Goal: Task Accomplishment & Management: Complete application form

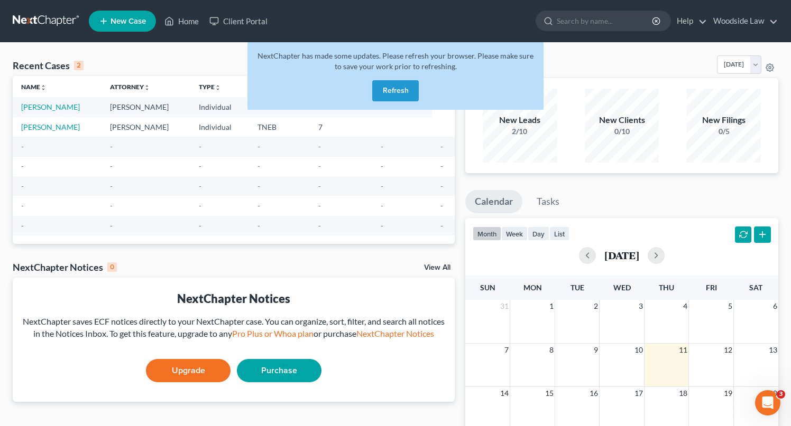
click at [391, 89] on button "Refresh" at bounding box center [395, 90] width 47 height 21
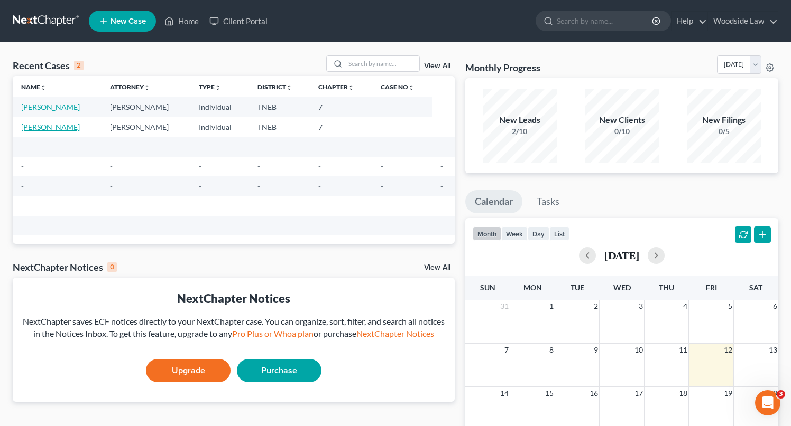
click at [48, 129] on link "[PERSON_NAME]" at bounding box center [50, 127] width 59 height 9
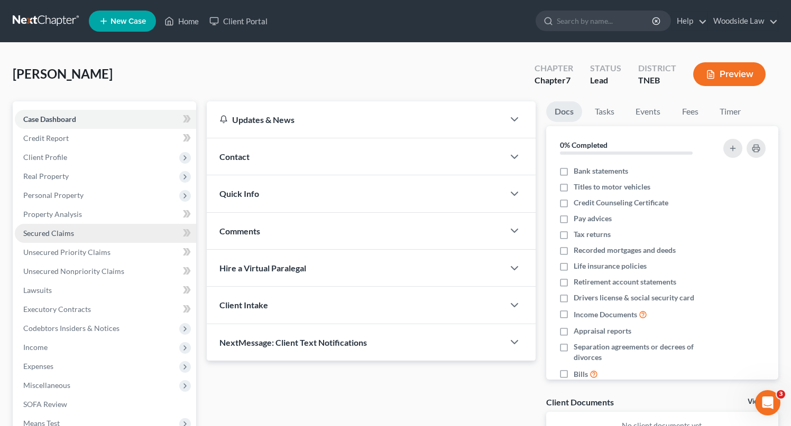
scroll to position [134, 0]
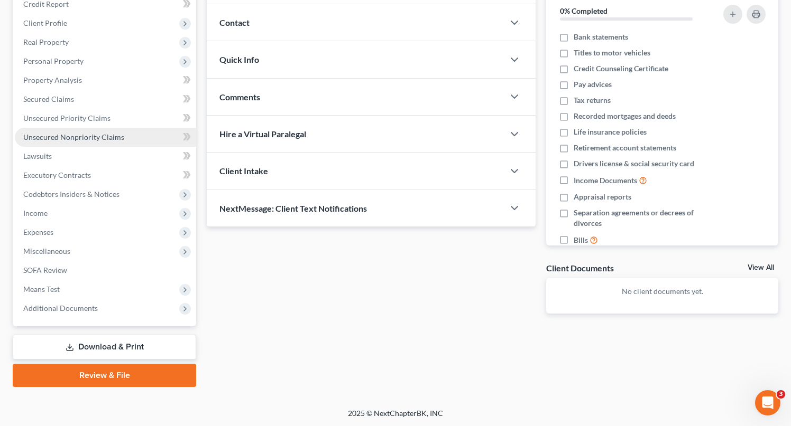
click at [101, 133] on span "Unsecured Nonpriority Claims" at bounding box center [73, 137] width 101 height 9
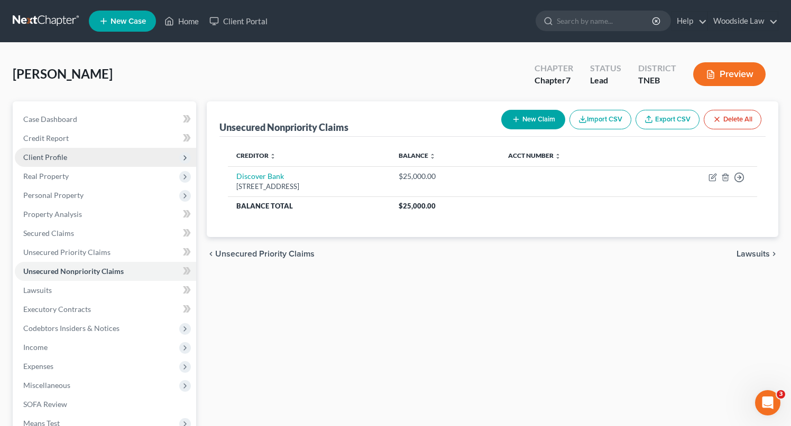
click at [49, 156] on span "Client Profile" at bounding box center [45, 157] width 44 height 9
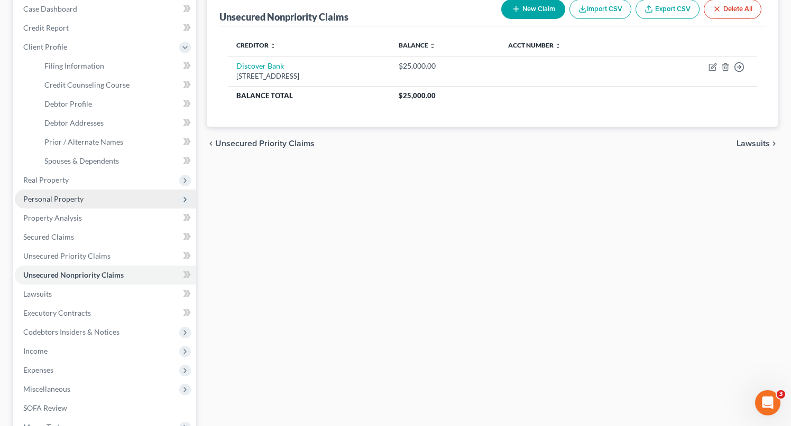
scroll to position [108, 0]
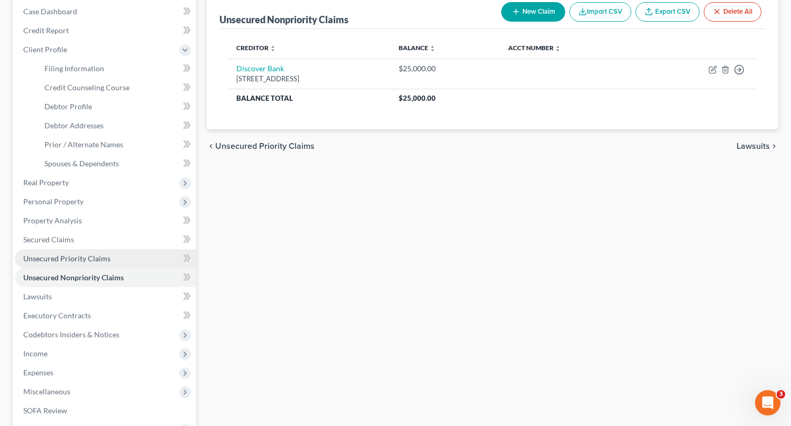
click at [61, 258] on span "Unsecured Priority Claims" at bounding box center [66, 258] width 87 height 9
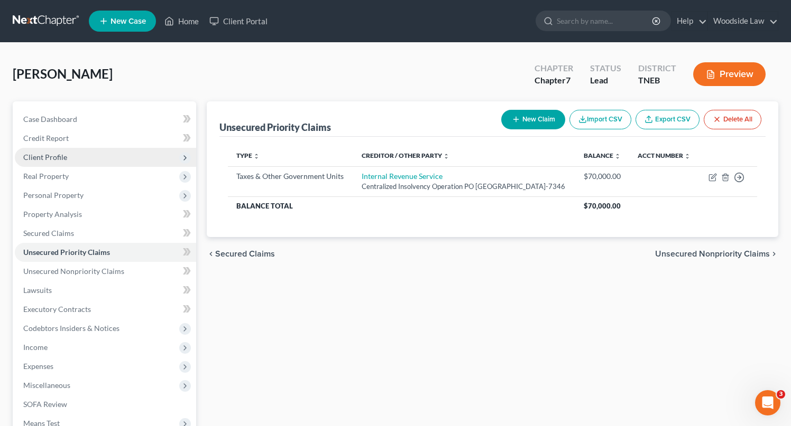
click at [50, 157] on span "Client Profile" at bounding box center [45, 157] width 44 height 9
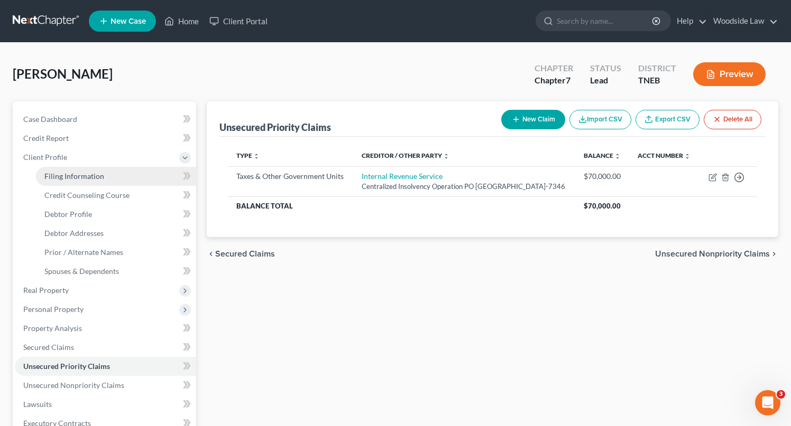
click at [86, 179] on span "Filing Information" at bounding box center [74, 176] width 60 height 9
select select "1"
select select "0"
select select "26"
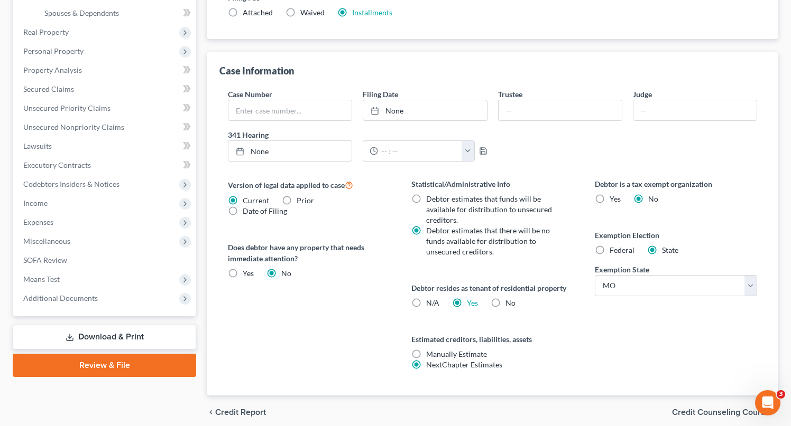
scroll to position [301, 0]
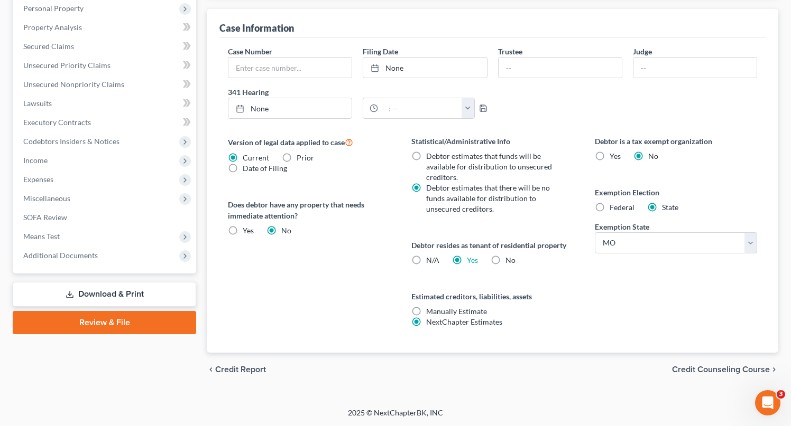
click at [717, 370] on span "Credit Counseling Course" at bounding box center [721, 370] width 98 height 8
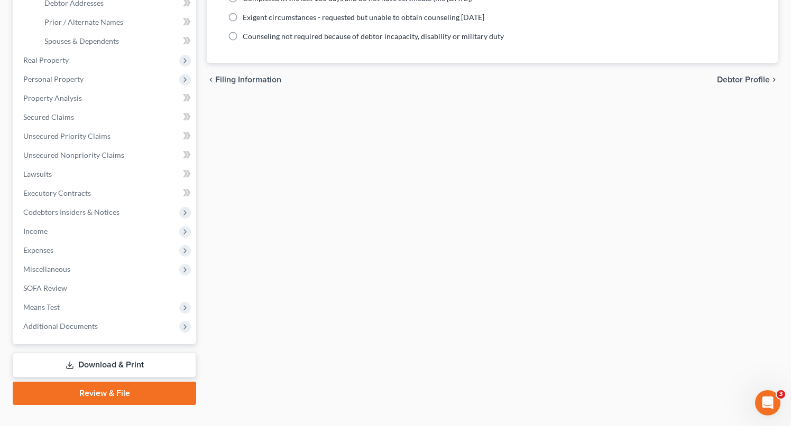
scroll to position [248, 0]
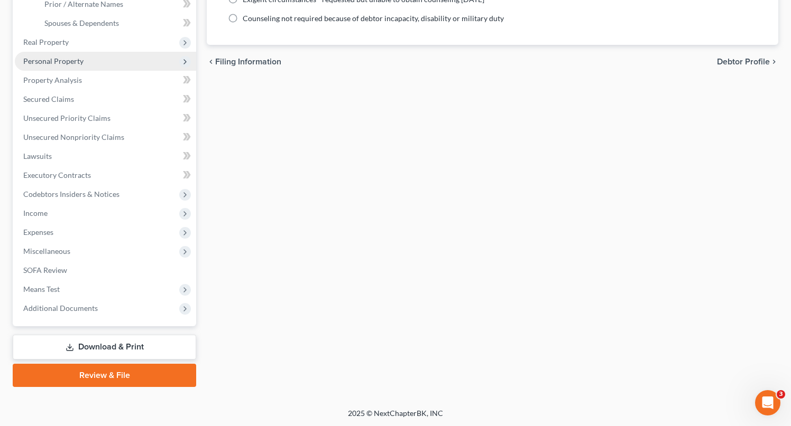
click at [71, 59] on span "Personal Property" at bounding box center [53, 61] width 60 height 9
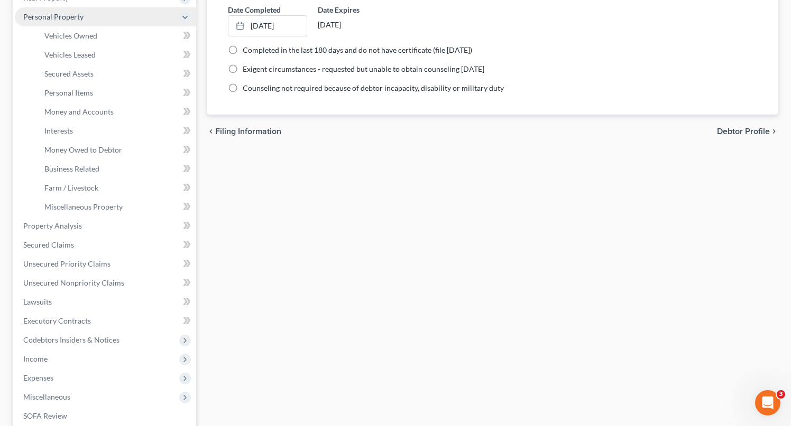
scroll to position [174, 0]
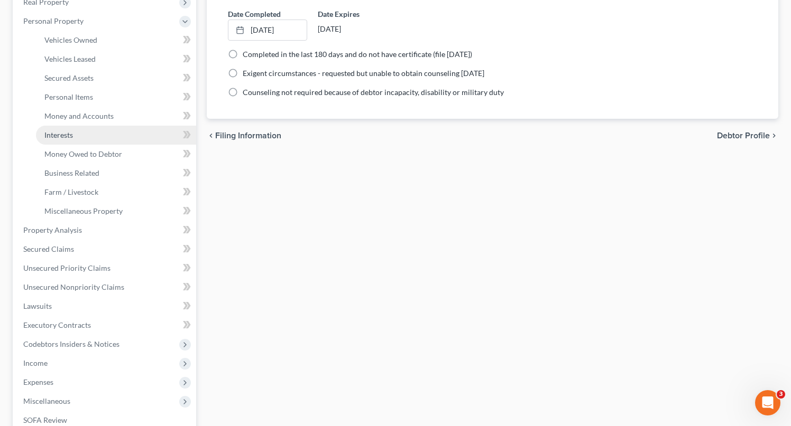
click at [66, 139] on link "Interests" at bounding box center [116, 135] width 160 height 19
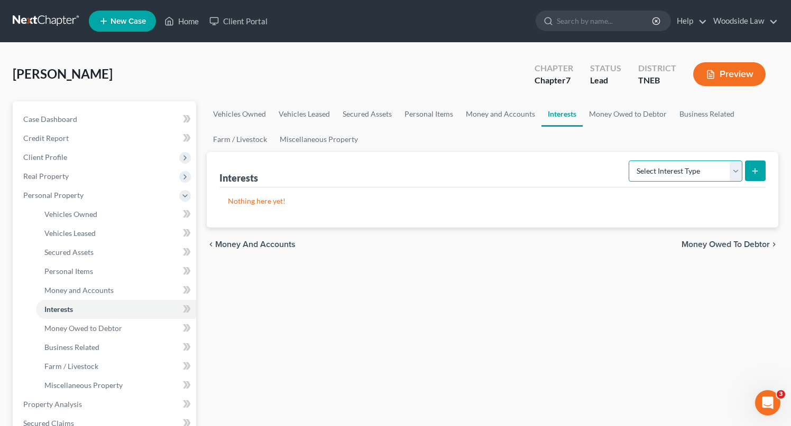
click at [704, 173] on select "Select Interest Type 401K Annuity Bond Education IRA Government Bond Government…" at bounding box center [685, 171] width 114 height 21
click at [741, 240] on span "Money Owed to Debtor" at bounding box center [725, 244] width 88 height 8
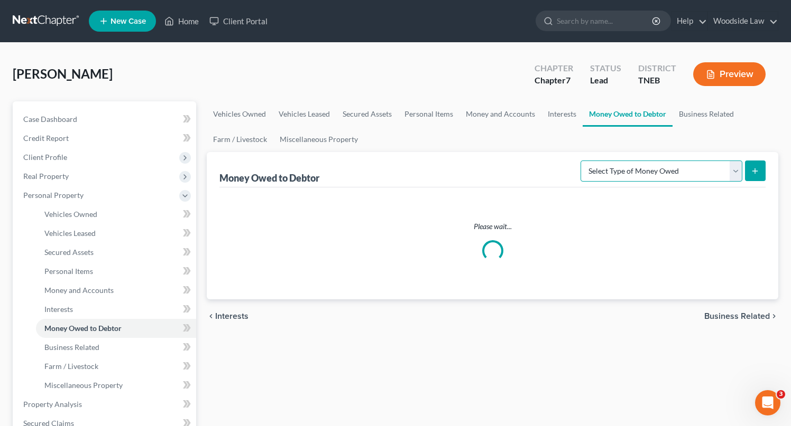
click at [704, 177] on select "Select Type of Money Owed Accounts Receivable Alimony Child Support Claims Agai…" at bounding box center [661, 171] width 162 height 21
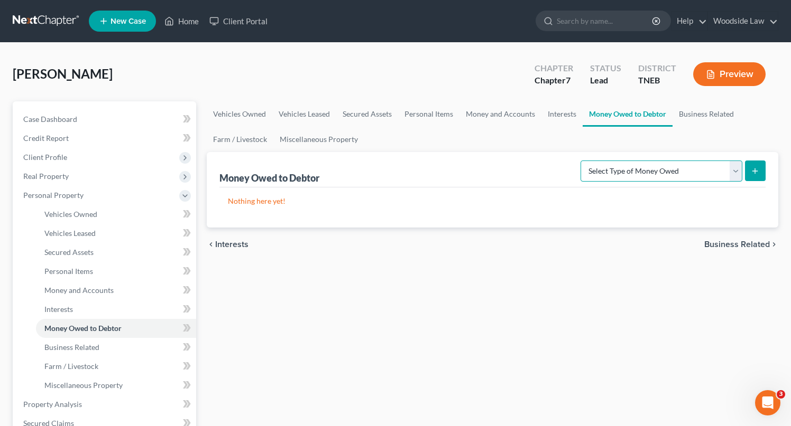
select select "claims_against_third_parties"
click at [582, 161] on select "Select Type of Money Owed Accounts Receivable Alimony Child Support Claims Agai…" at bounding box center [661, 171] width 162 height 21
click at [763, 165] on button "submit" at bounding box center [755, 171] width 21 height 21
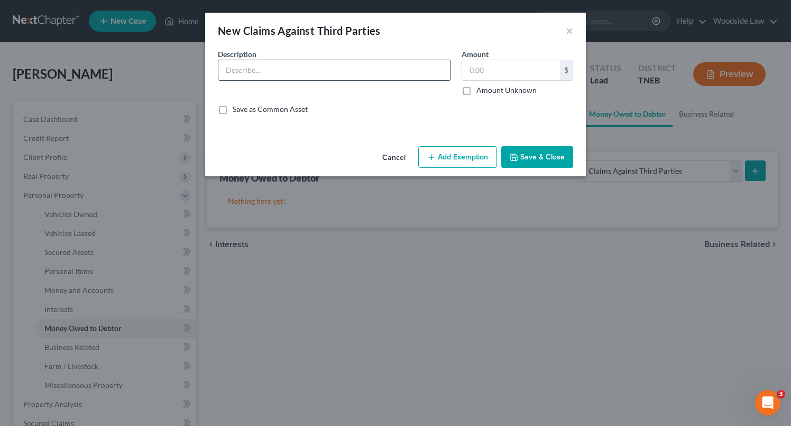
click at [342, 63] on input "text" at bounding box center [334, 70] width 232 height 20
type input "Personal Injury Claim"
click at [495, 71] on input "text" at bounding box center [511, 70] width 98 height 20
type input "10,000"
click at [470, 149] on button "Add Exemption" at bounding box center [457, 157] width 79 height 22
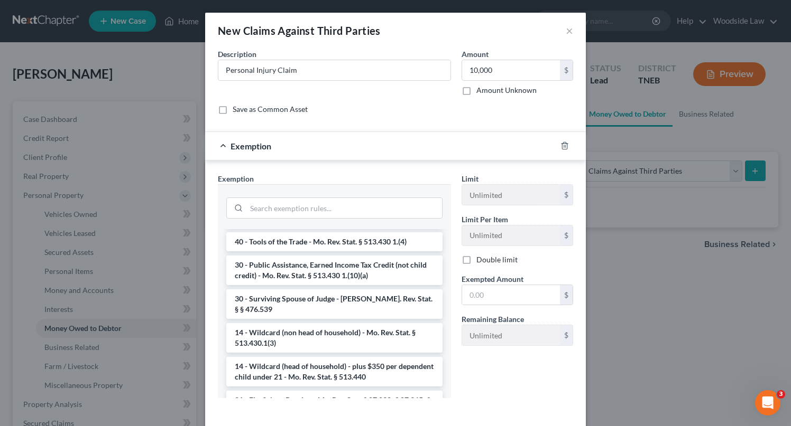
scroll to position [900, 0]
click at [332, 332] on li "14 - Wildcard (non head of household) - Mo. Rev. Stat. § 513.430.1(3)" at bounding box center [334, 338] width 216 height 30
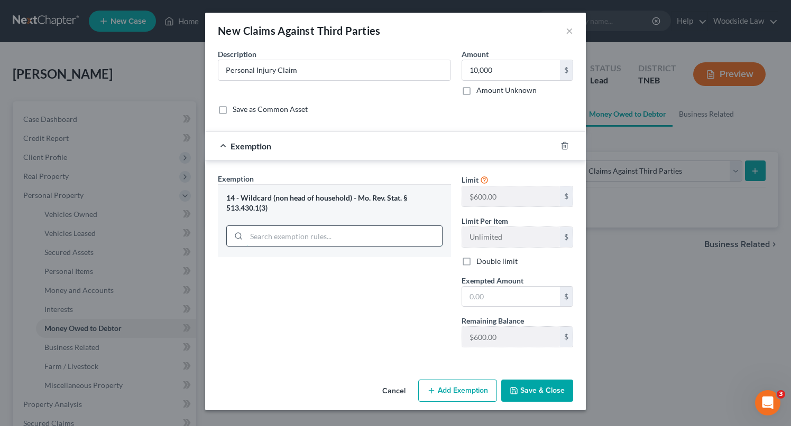
click at [325, 239] on input "search" at bounding box center [344, 236] width 196 height 20
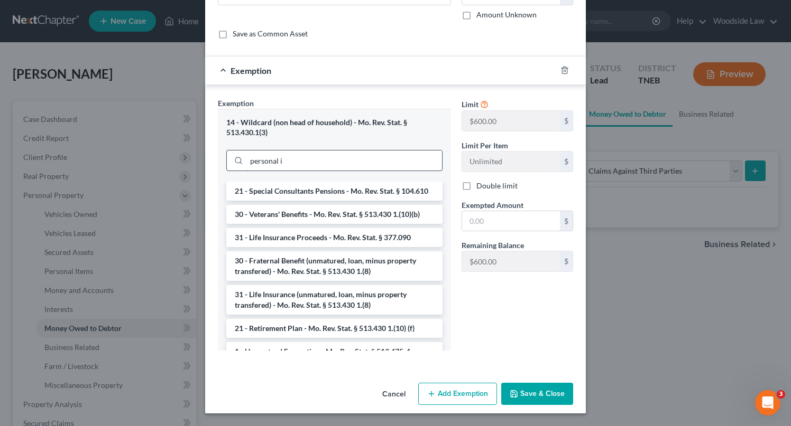
scroll to position [0, 0]
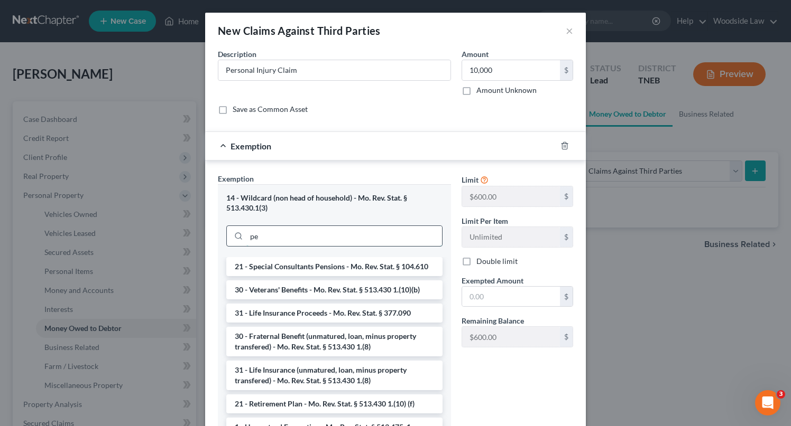
type input "p"
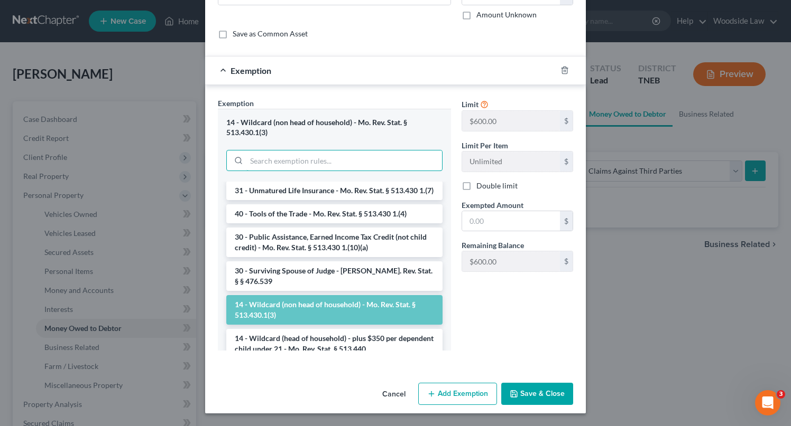
scroll to position [882, 0]
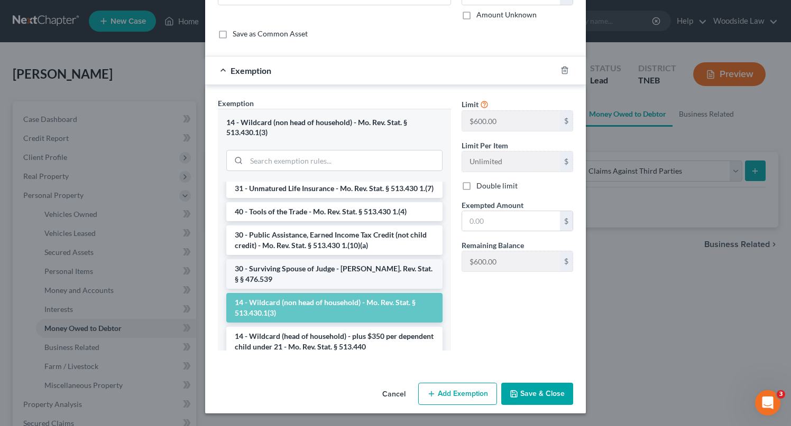
click at [318, 282] on li "30 - Surviving Spouse of Judge - Mo. Rev. Stat. § § 476.539" at bounding box center [334, 274] width 216 height 30
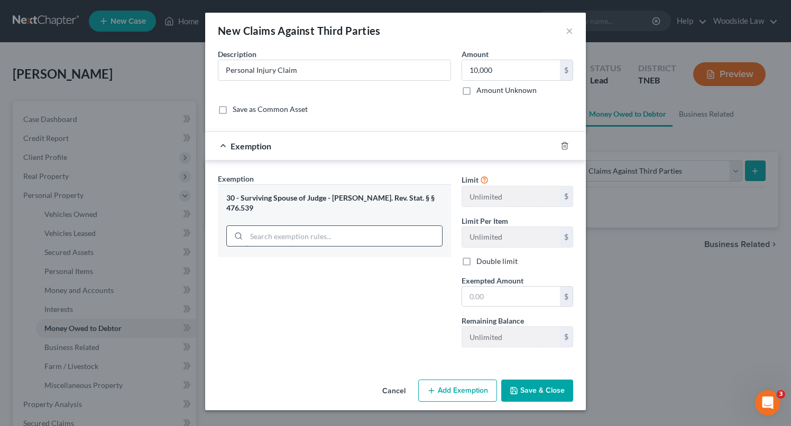
click at [327, 226] on input "search" at bounding box center [344, 236] width 196 height 20
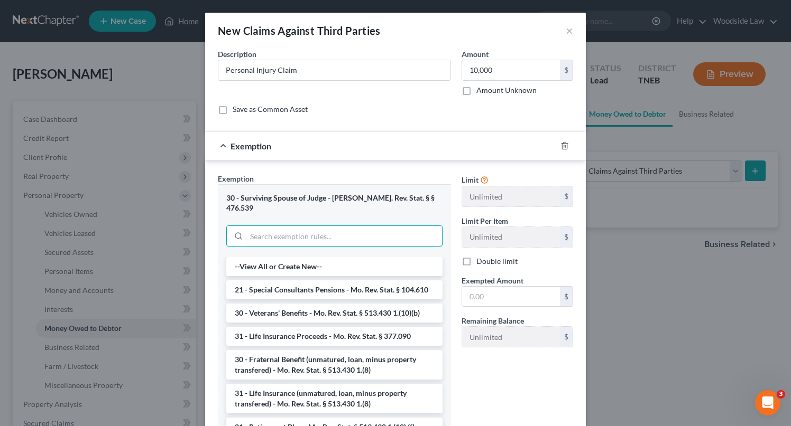
scroll to position [66, 0]
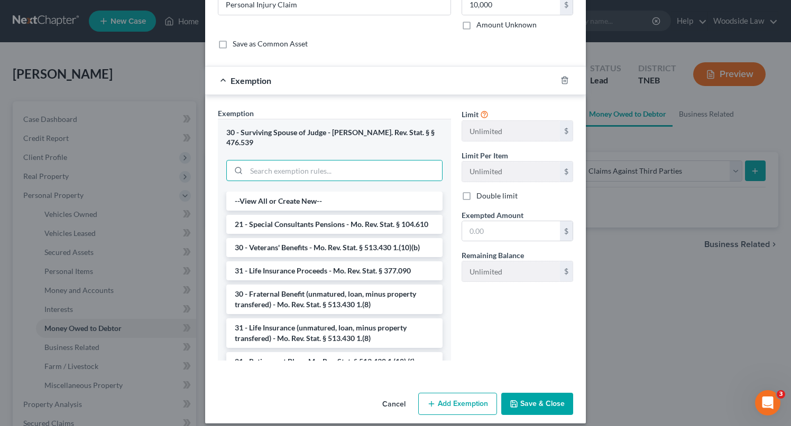
click at [386, 394] on button "Cancel" at bounding box center [394, 404] width 40 height 21
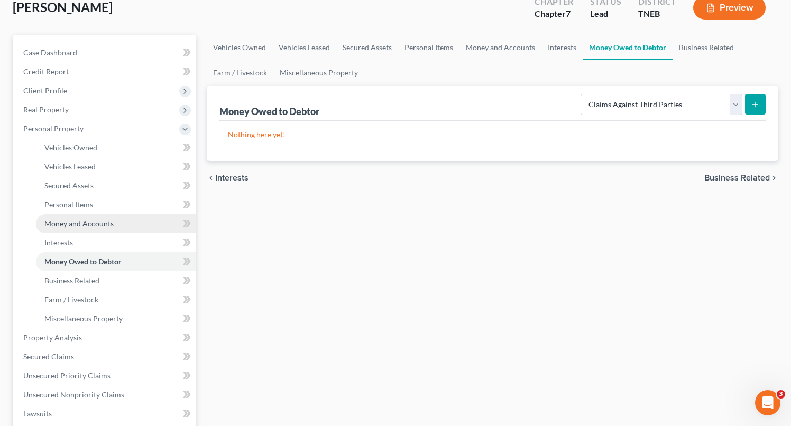
scroll to position [68, 0]
